Goal: Task Accomplishment & Management: Manage account settings

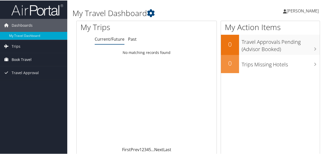
click at [31, 61] on span "Book Travel" at bounding box center [22, 59] width 20 height 13
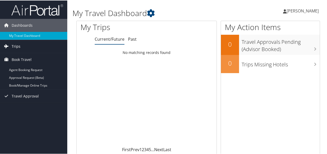
click at [23, 49] on link "Trips" at bounding box center [33, 45] width 67 height 13
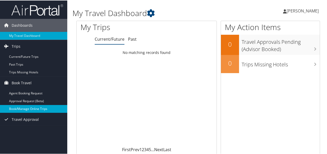
click at [32, 109] on link "Book/Manage Online Trips" at bounding box center [33, 108] width 67 height 8
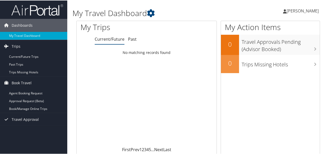
click at [300, 11] on span "[PERSON_NAME]" at bounding box center [303, 11] width 32 height 6
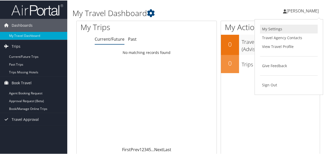
click at [277, 29] on link "My Settings" at bounding box center [289, 28] width 58 height 9
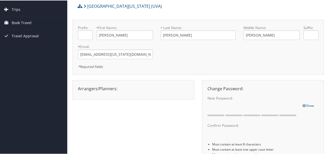
scroll to position [28, 0]
click at [122, 89] on div "Arrangers/Planners: Edit Arrangers & Planners [PERSON_NAME] [PERSON_NAME] [PERS…" at bounding box center [133, 88] width 119 height 6
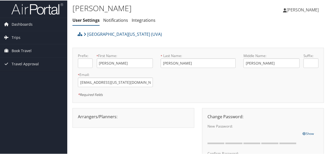
scroll to position [0, 0]
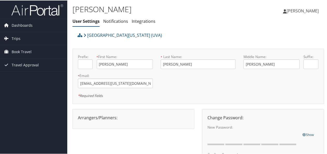
click at [299, 12] on span "[PERSON_NAME]" at bounding box center [303, 11] width 32 height 6
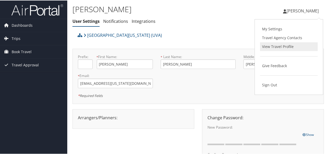
click at [278, 46] on link "View Travel Profile" at bounding box center [289, 46] width 58 height 9
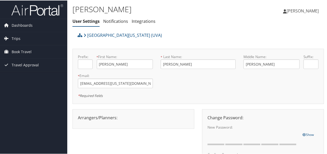
click at [293, 12] on span "[PERSON_NAME]" at bounding box center [303, 11] width 32 height 6
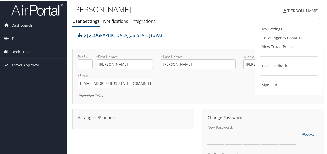
click at [225, 21] on div "[PERSON_NAME] [PERSON_NAME] My Settings Travel Agency Contacts View Travel Prof…" at bounding box center [274, 13] width 110 height 20
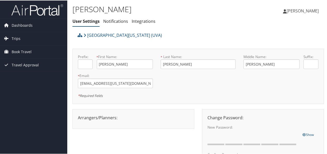
click at [303, 11] on span "[PERSON_NAME]" at bounding box center [303, 11] width 32 height 6
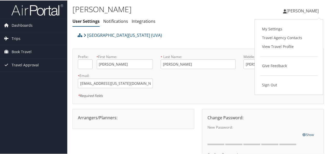
click at [226, 6] on div "[PERSON_NAME] [PERSON_NAME] My Settings Travel Agency Contacts View Travel Prof…" at bounding box center [274, 13] width 110 height 20
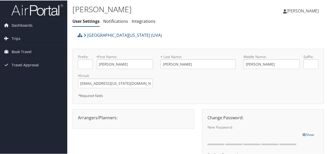
click at [302, 10] on span "[PERSON_NAME]" at bounding box center [303, 11] width 32 height 6
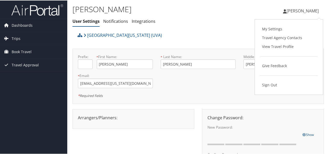
click at [267, 12] on div "[PERSON_NAME] [PERSON_NAME] My Settings Travel Agency Contacts View Travel Prof…" at bounding box center [274, 13] width 110 height 20
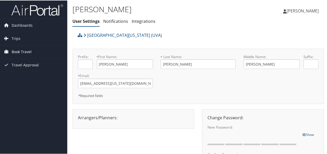
click at [19, 50] on span "Book Travel" at bounding box center [22, 51] width 20 height 13
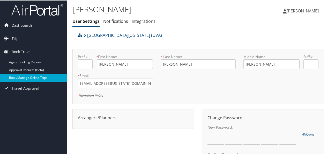
click at [23, 75] on link "Book/Manage Online Trips" at bounding box center [33, 77] width 67 height 8
